Goal: Browse casually: Explore the website without a specific task or goal

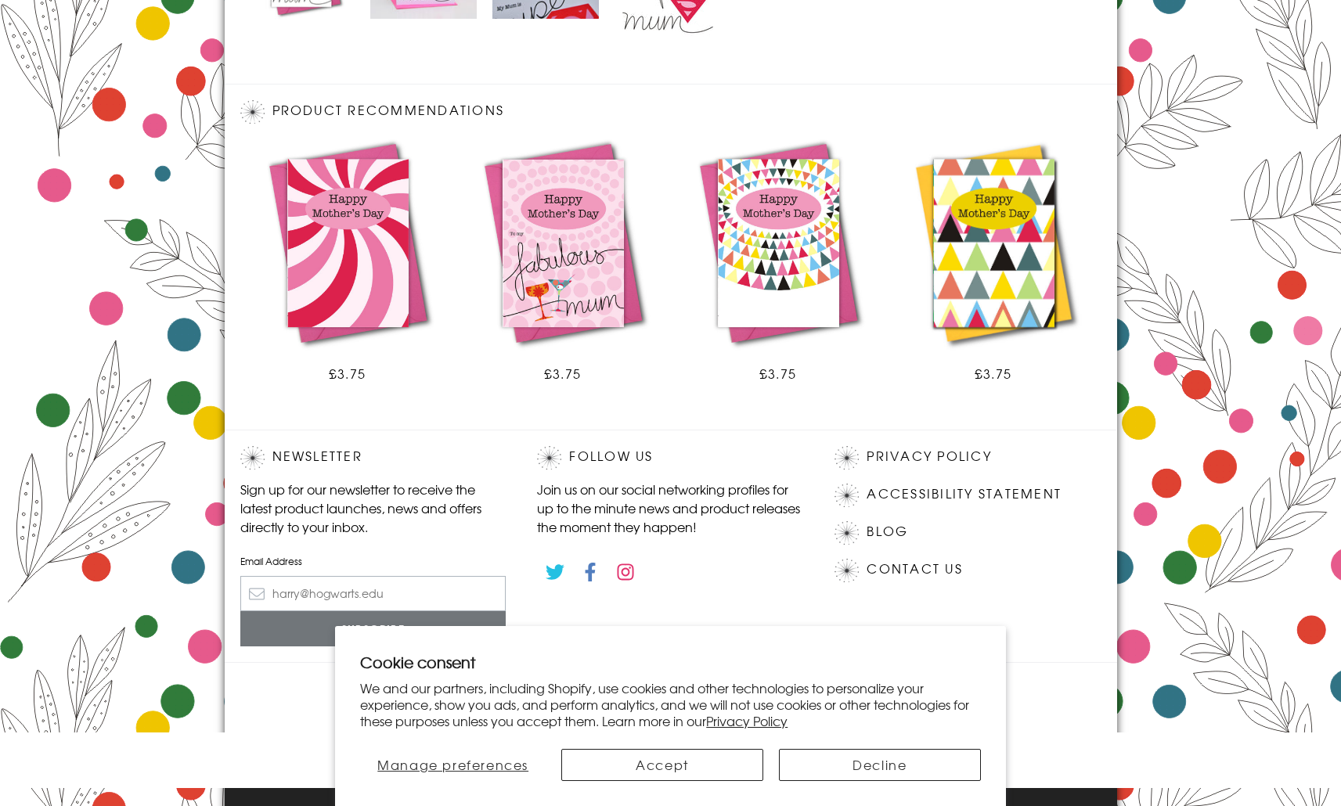
scroll to position [830, 0]
